Goal: Task Accomplishment & Management: Use online tool/utility

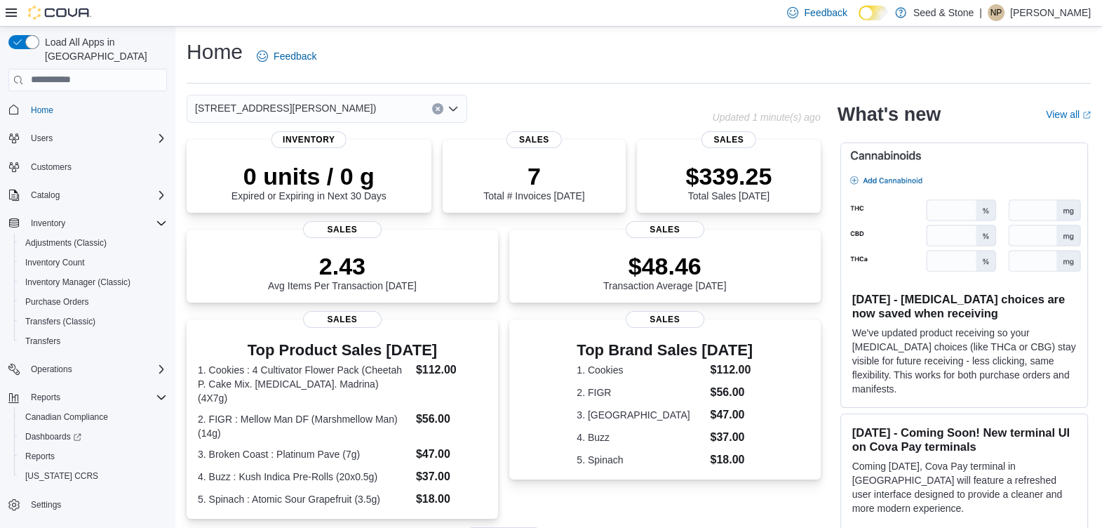
click at [576, 114] on div "[STREET_ADDRESS][PERSON_NAME])" at bounding box center [449, 109] width 525 height 28
click at [46, 448] on span "Reports" at bounding box center [39, 456] width 29 height 17
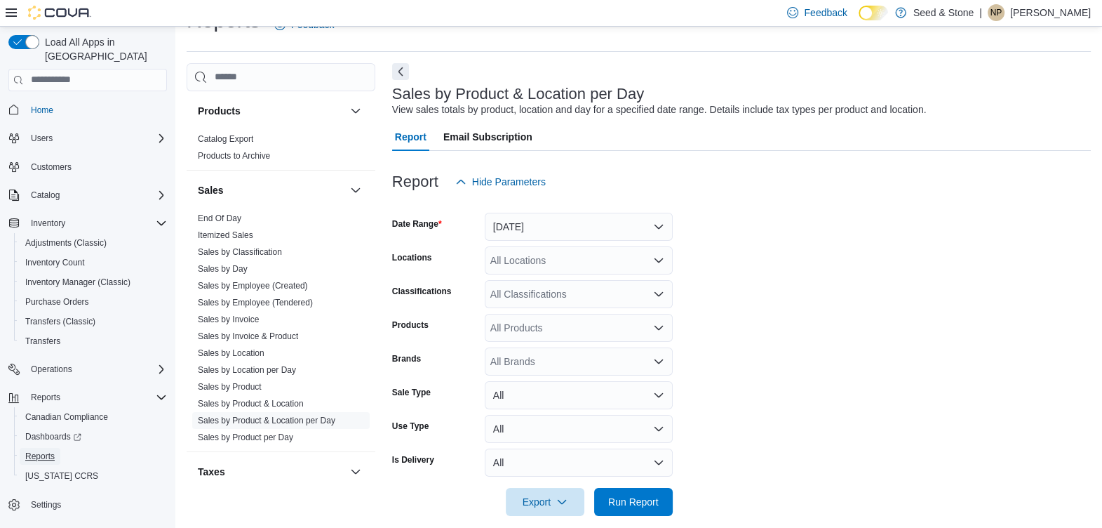
scroll to position [1118, 0]
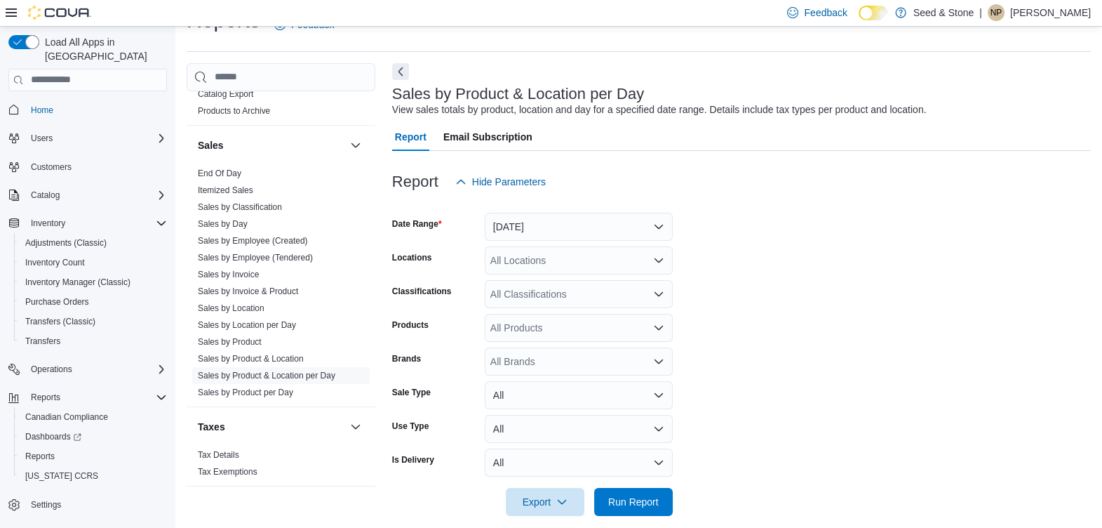
click at [574, 248] on div "All Locations" at bounding box center [579, 260] width 188 height 28
type input "**"
click at [586, 279] on span "8050 Lickman Road # 103 (Chilliwack)" at bounding box center [605, 284] width 181 height 14
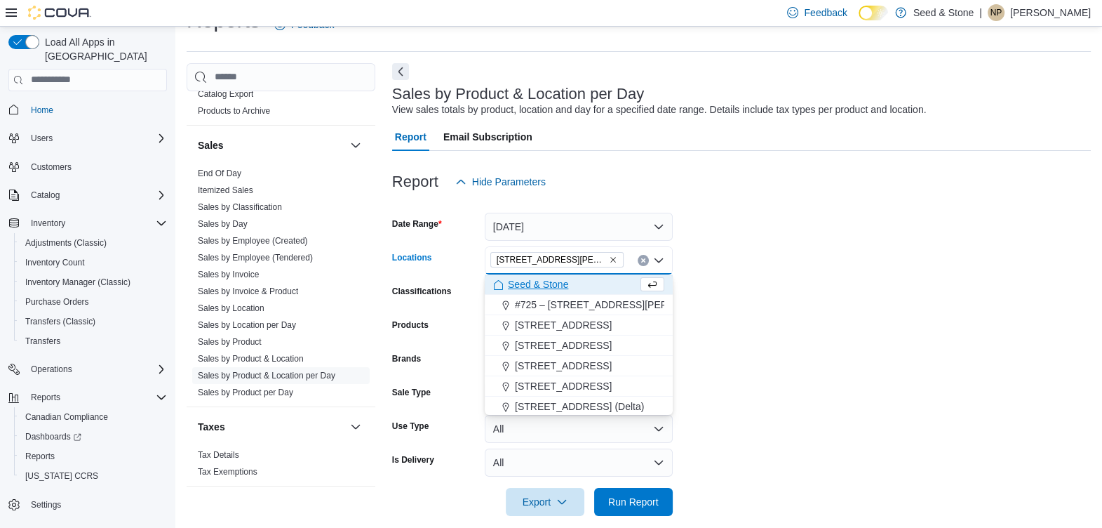
click at [854, 340] on form "Date Range Yesterday Locations 8050 Lickman Road # 103 (Chilliwack) Combo box. …" at bounding box center [741, 356] width 699 height 320
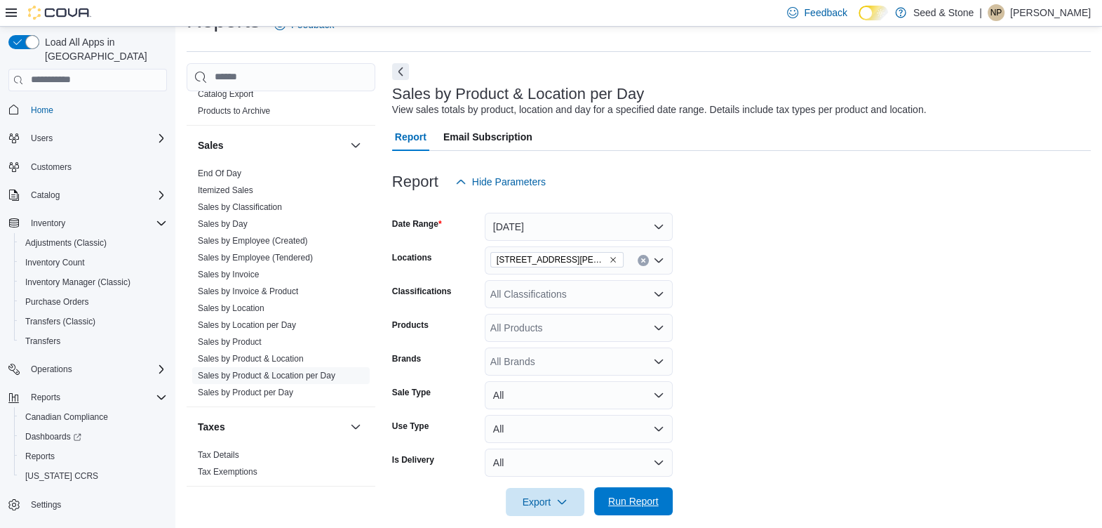
click at [638, 500] on span "Run Report" at bounding box center [633, 501] width 51 height 14
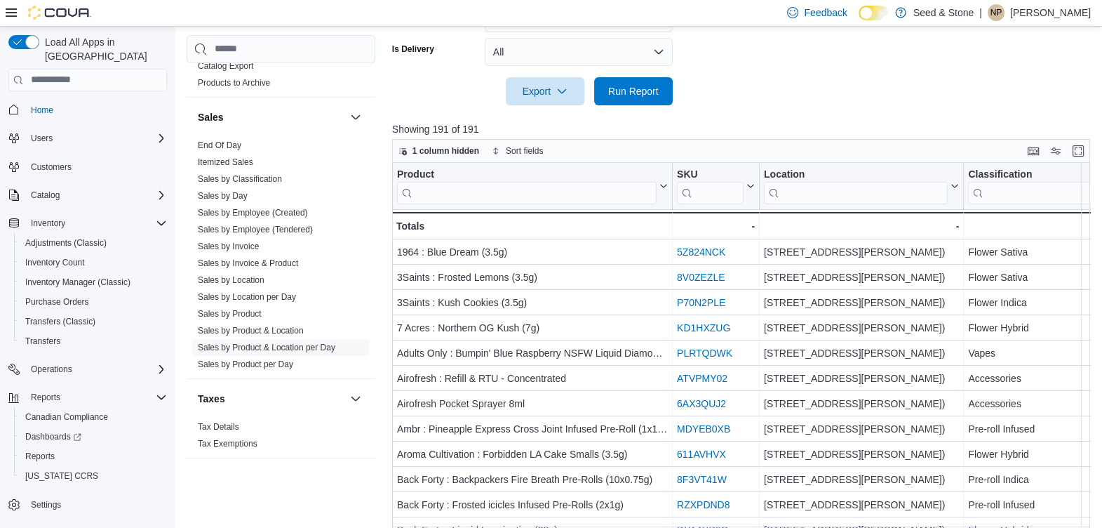
scroll to position [424, 0]
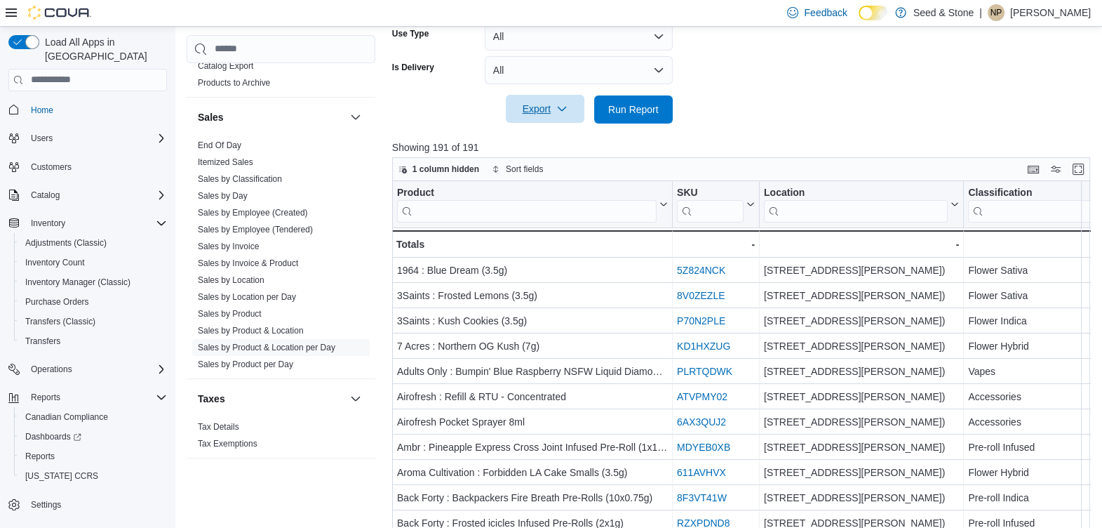
click at [572, 109] on span "Export" at bounding box center [545, 109] width 62 height 28
click at [572, 138] on span "Export to Excel" at bounding box center [547, 136] width 63 height 11
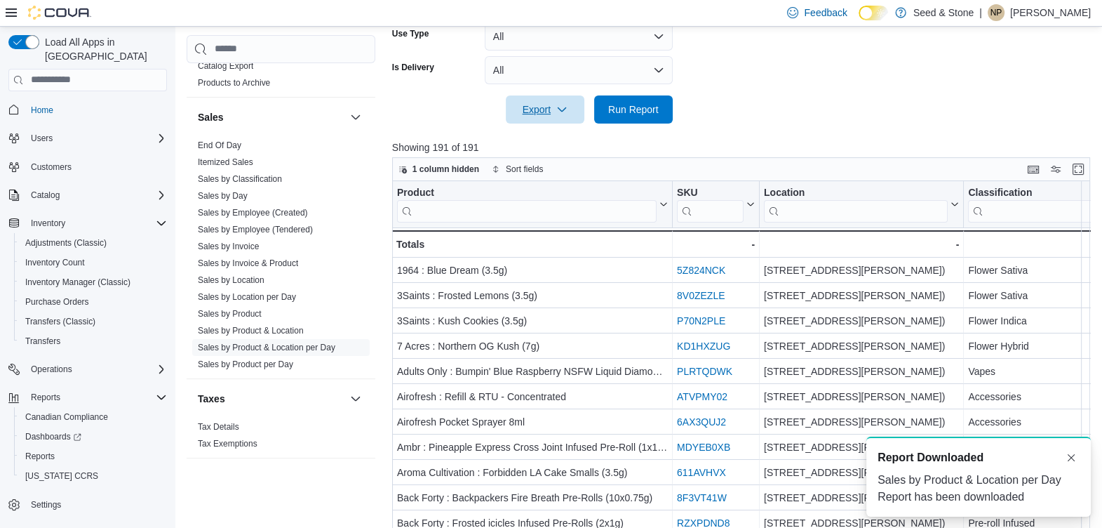
scroll to position [0, 0]
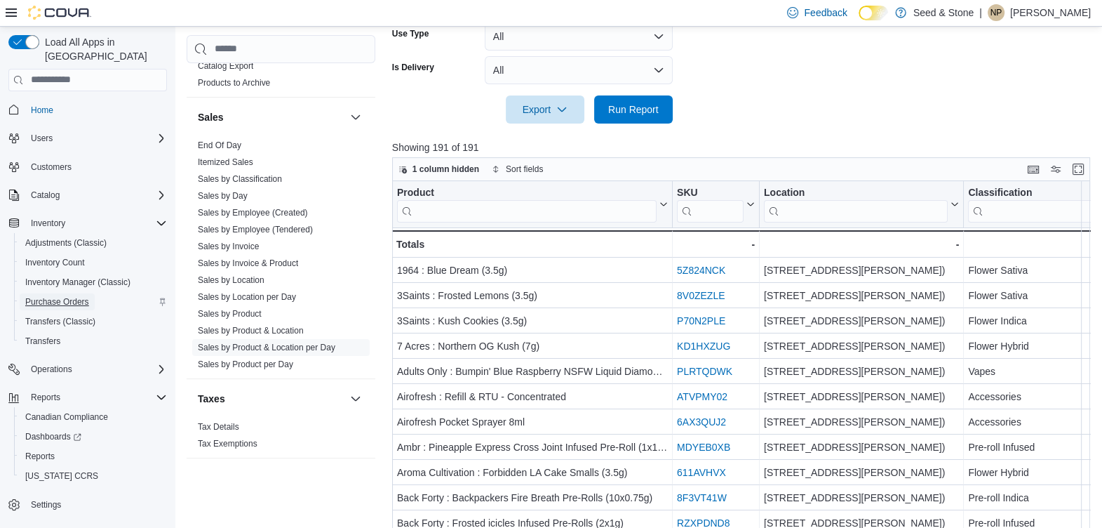
click at [83, 296] on span "Purchase Orders" at bounding box center [57, 301] width 64 height 11
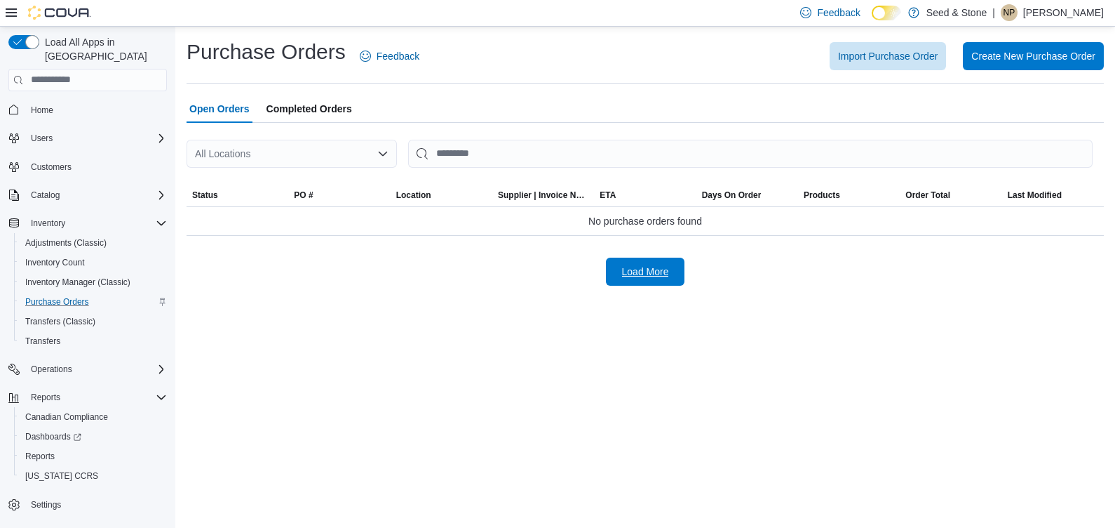
click at [641, 265] on span "Load More" at bounding box center [645, 271] width 47 height 14
